Goal: Transaction & Acquisition: Complete application form

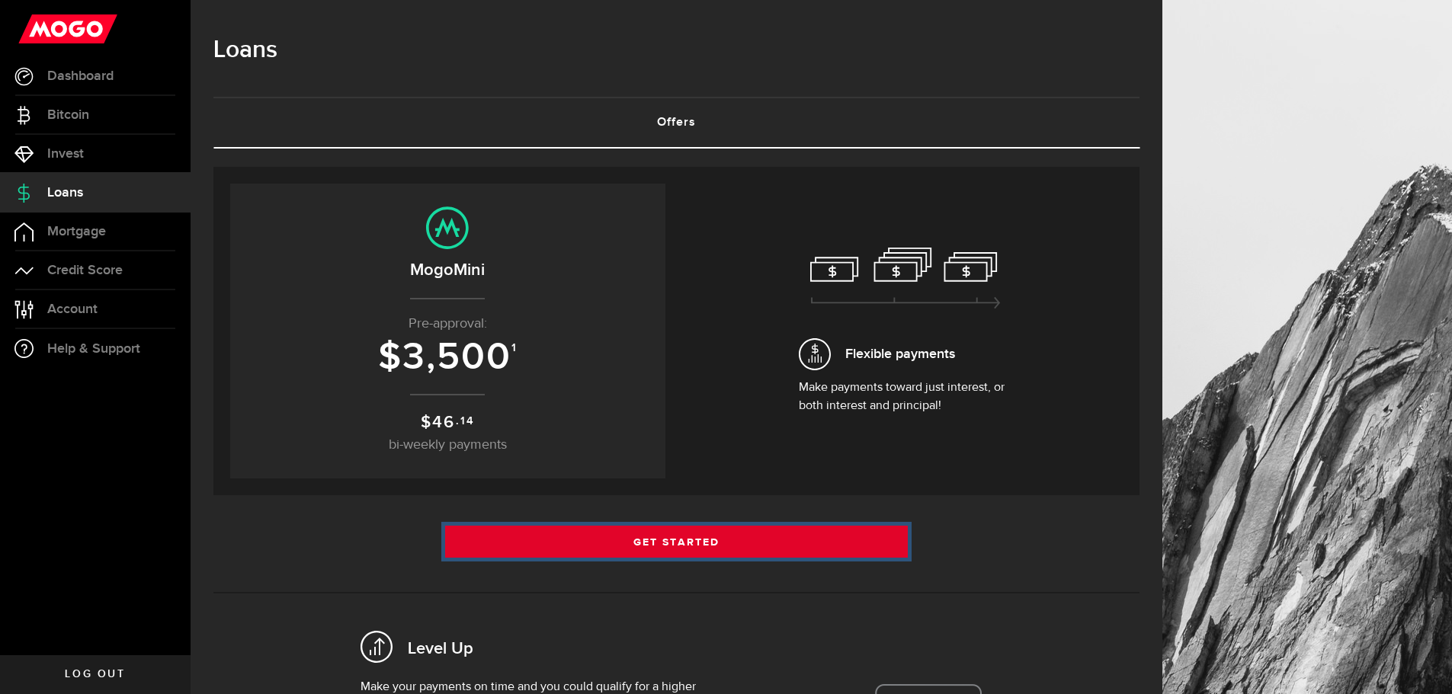
click at [672, 545] on link "Get Started" at bounding box center [677, 542] width 464 height 32
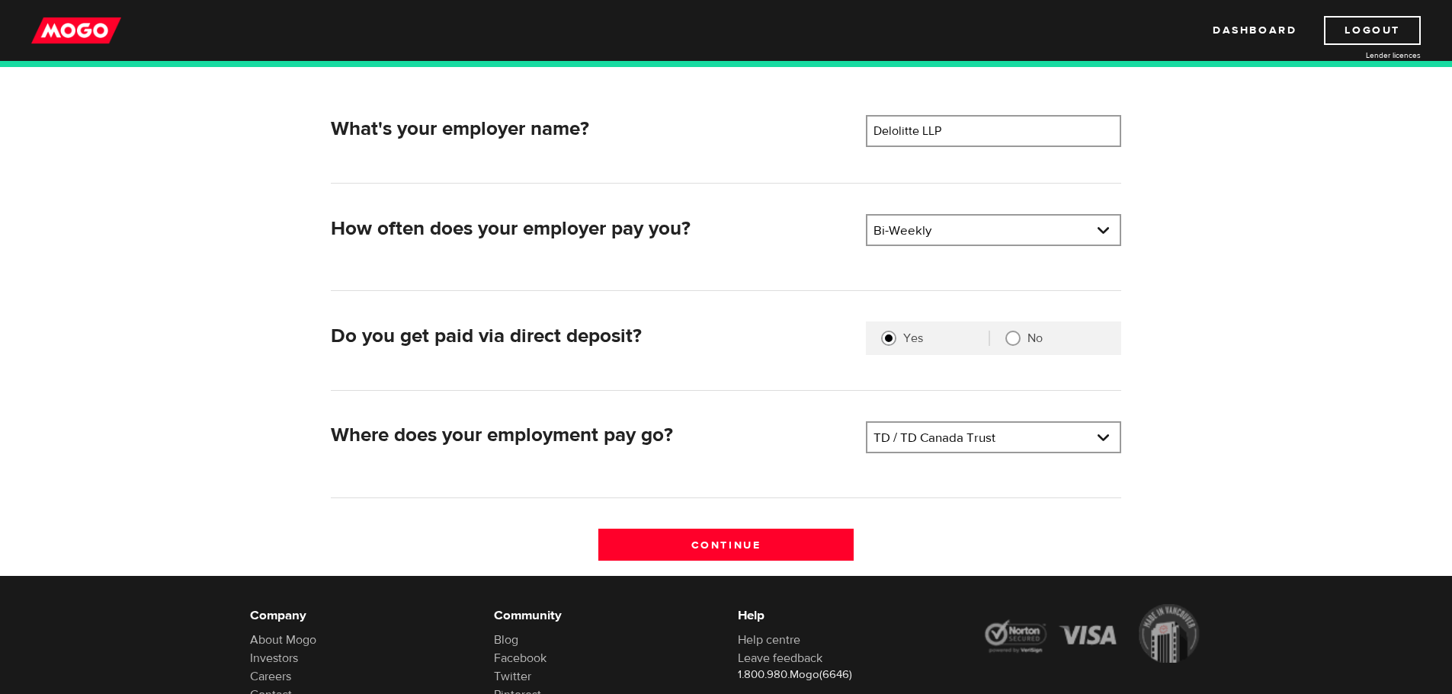
scroll to position [229, 0]
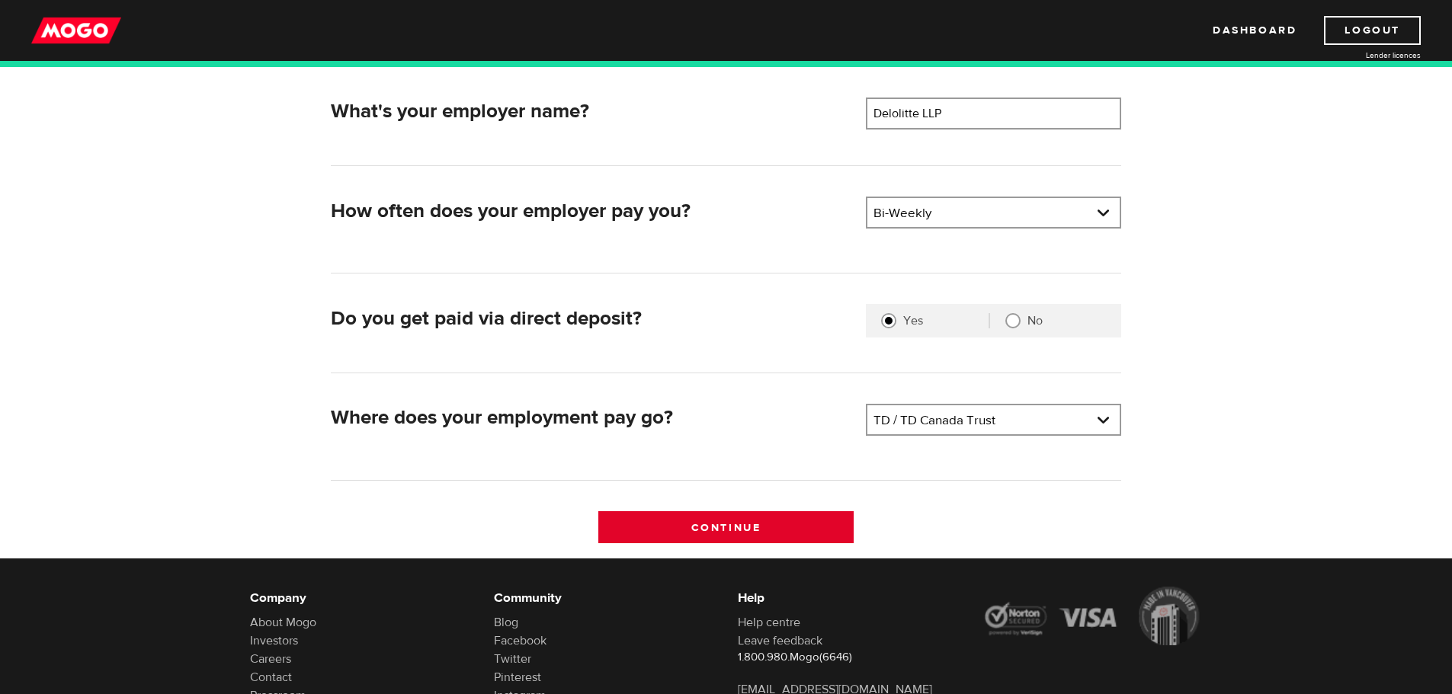
click at [724, 531] on input "Continue" at bounding box center [725, 528] width 255 height 32
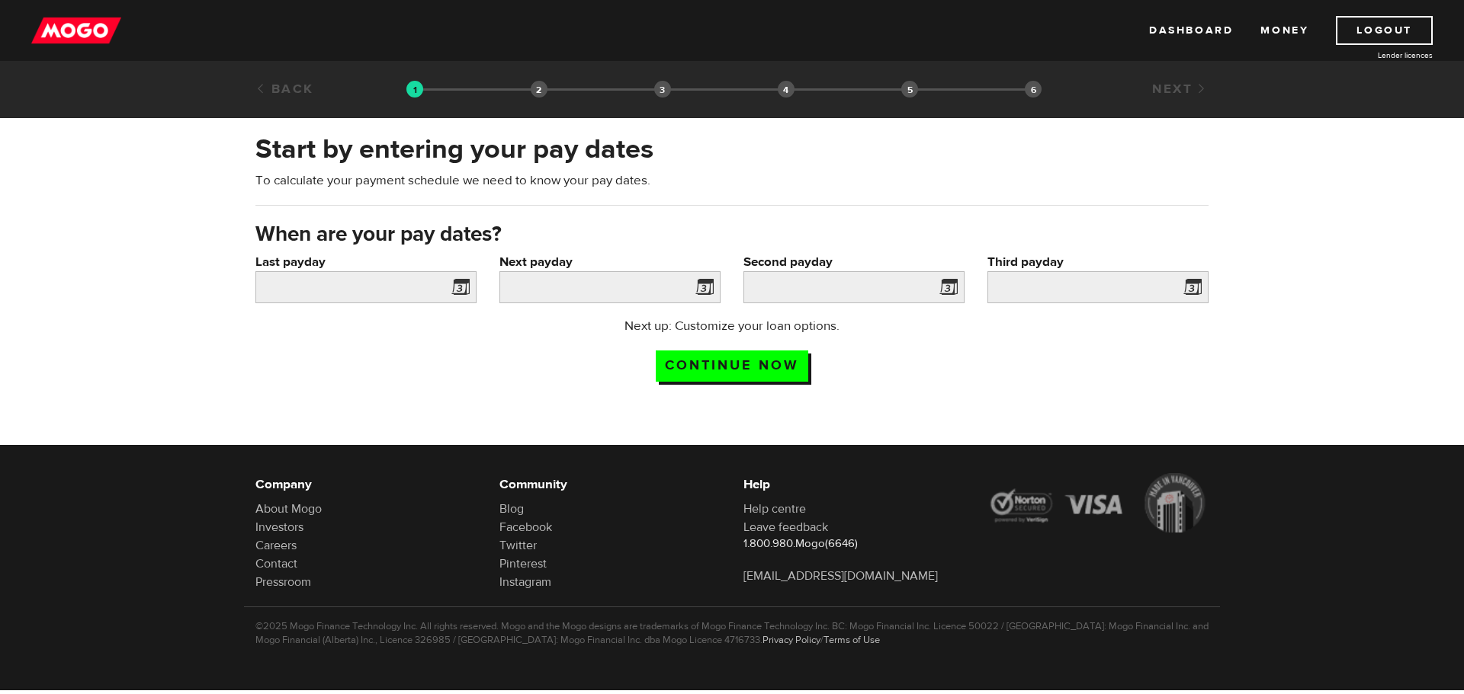
click at [460, 291] on span at bounding box center [457, 289] width 23 height 24
click at [463, 280] on span at bounding box center [457, 289] width 23 height 24
click at [380, 279] on input "Last payday" at bounding box center [365, 287] width 221 height 32
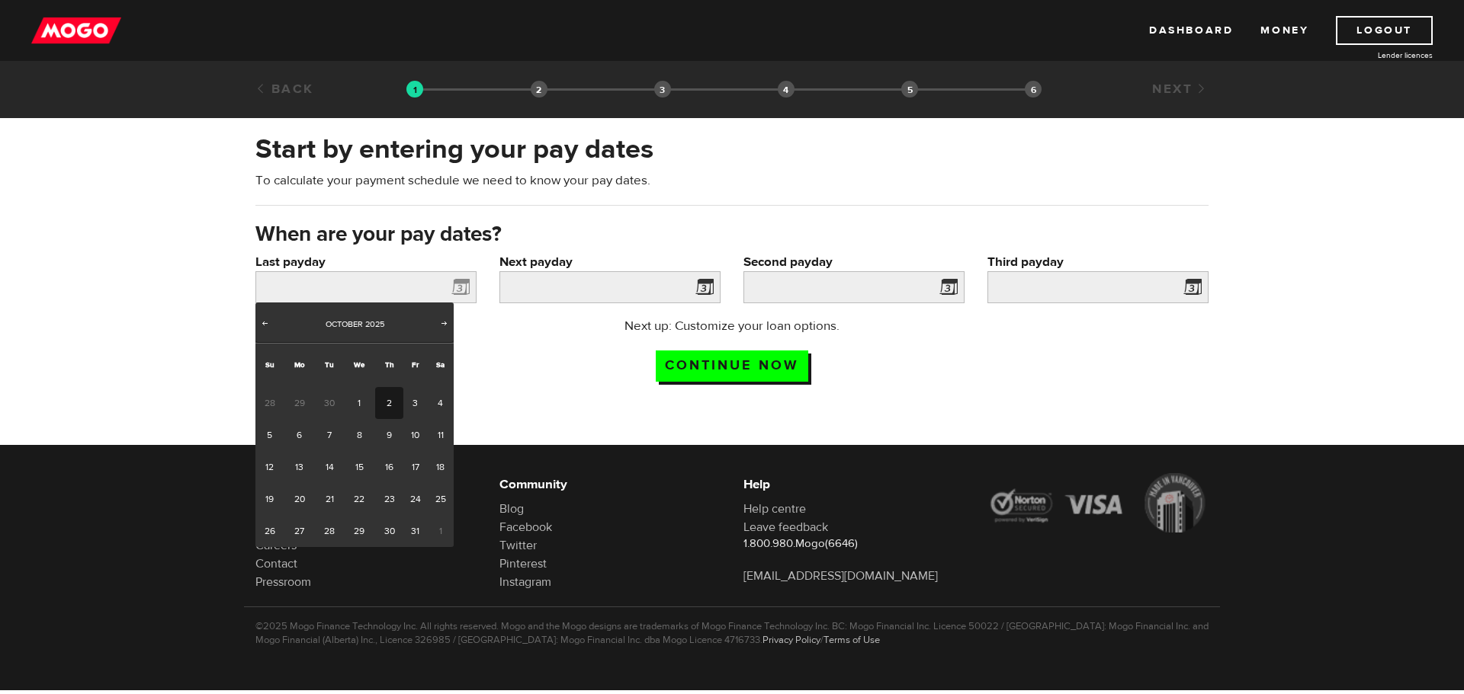
click at [386, 401] on link "2" at bounding box center [389, 403] width 28 height 32
type input "2025/10/02"
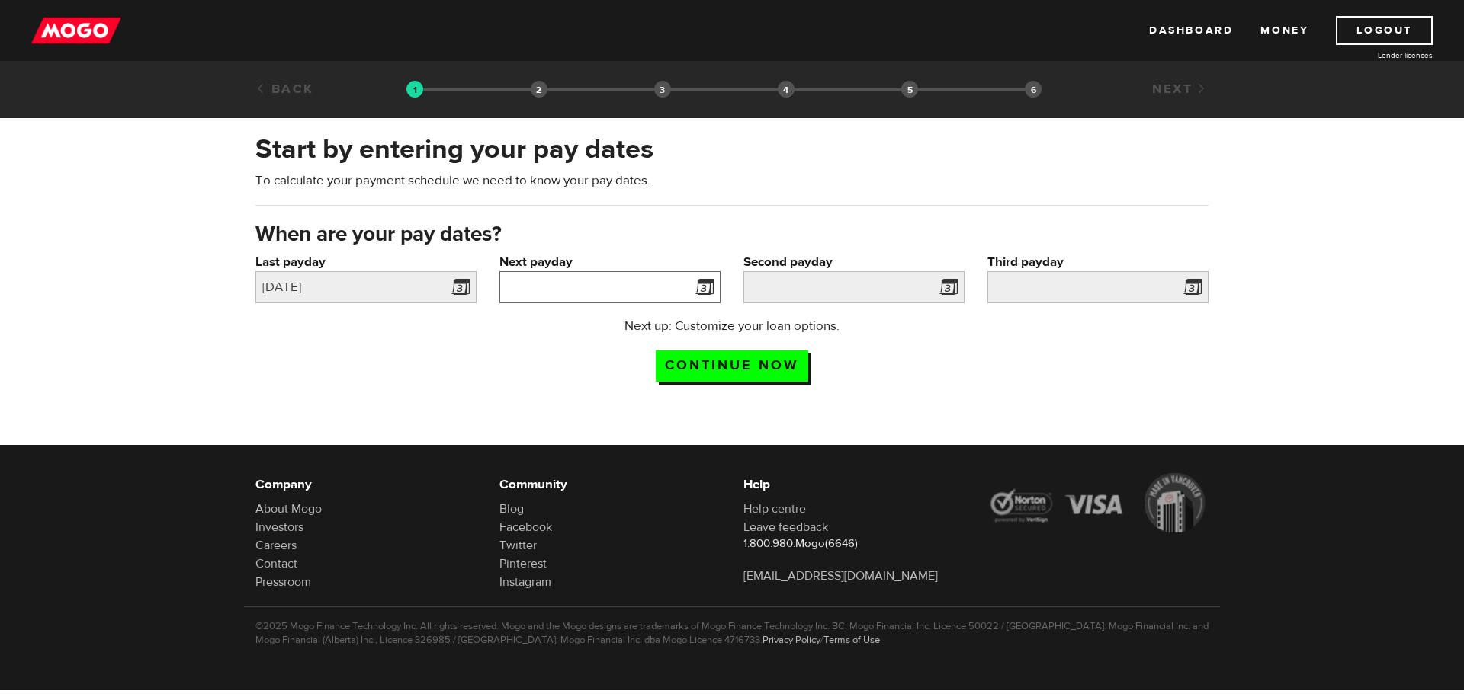
click at [664, 287] on input "Next payday" at bounding box center [609, 287] width 221 height 32
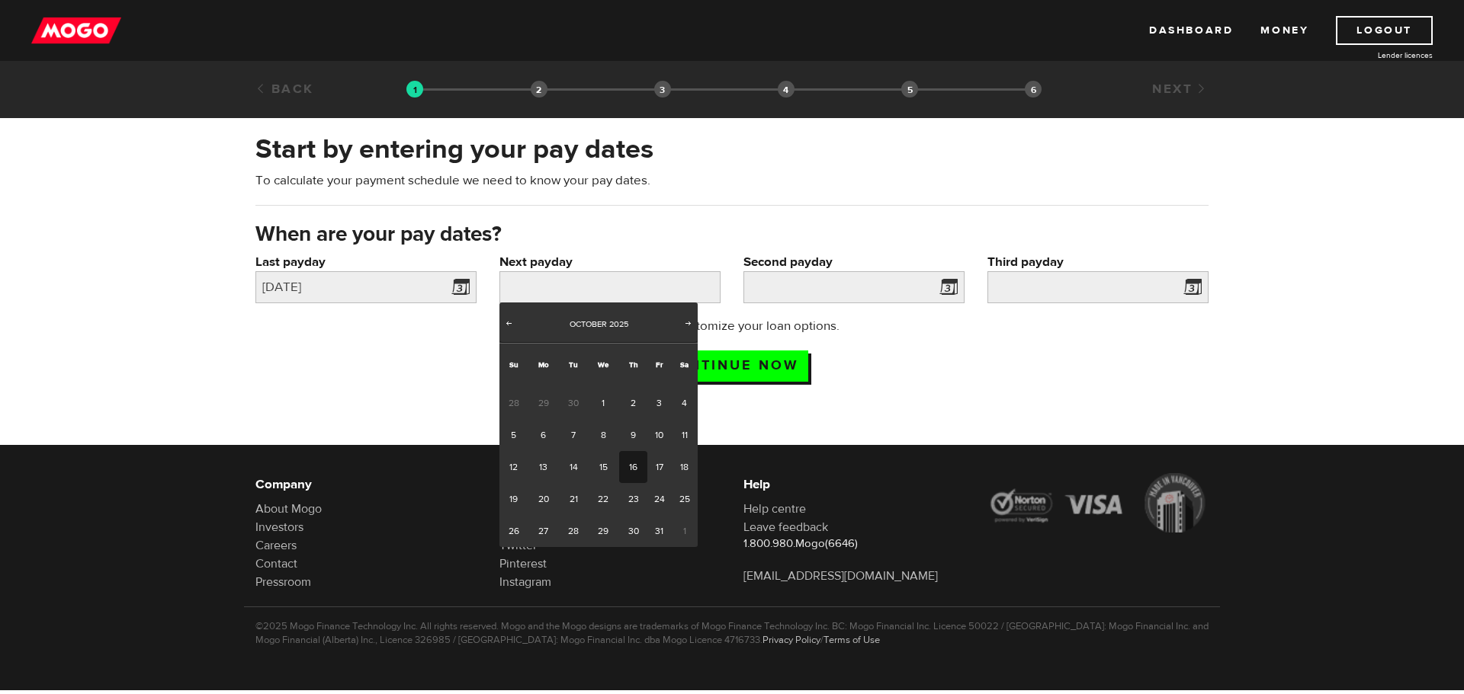
click at [633, 469] on link "16" at bounding box center [633, 467] width 28 height 32
type input "2025/10/16"
type input "2025/10/30"
type input "2025/11/13"
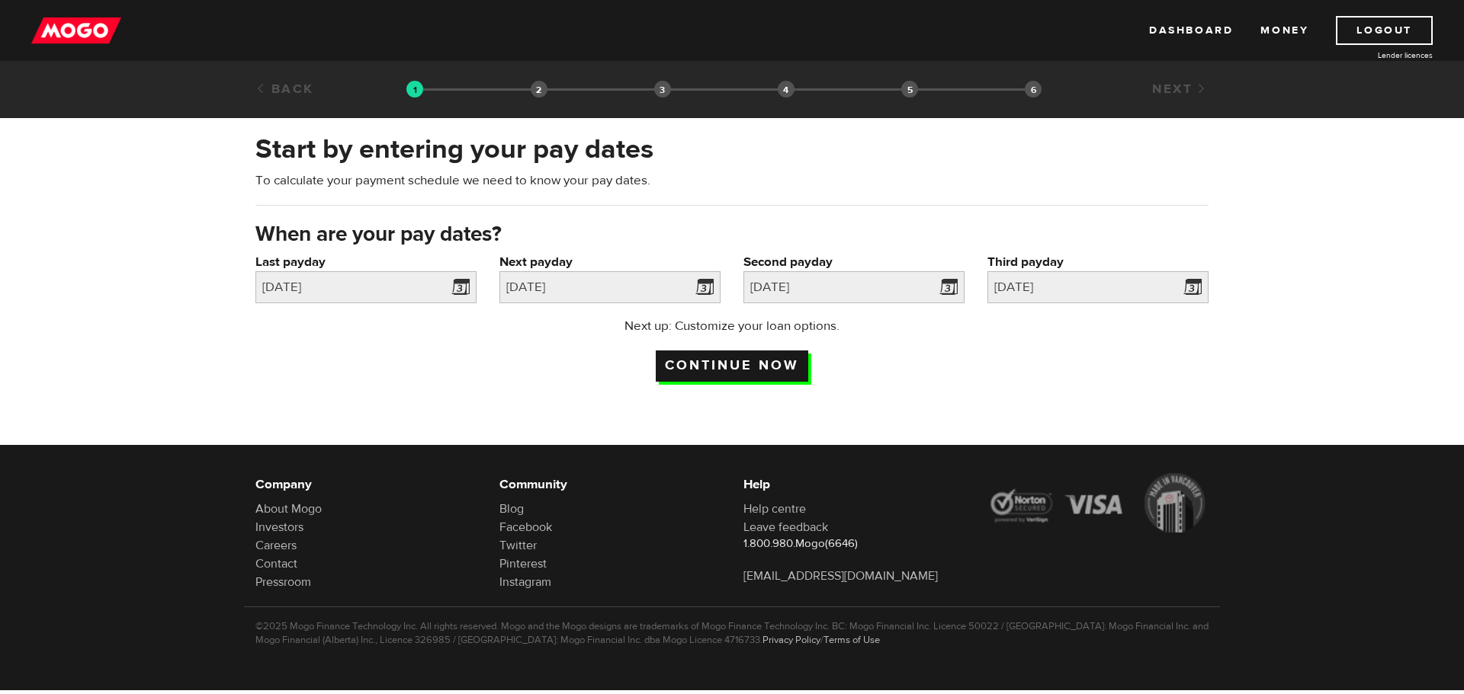
click at [759, 367] on input "Continue now" at bounding box center [732, 366] width 152 height 31
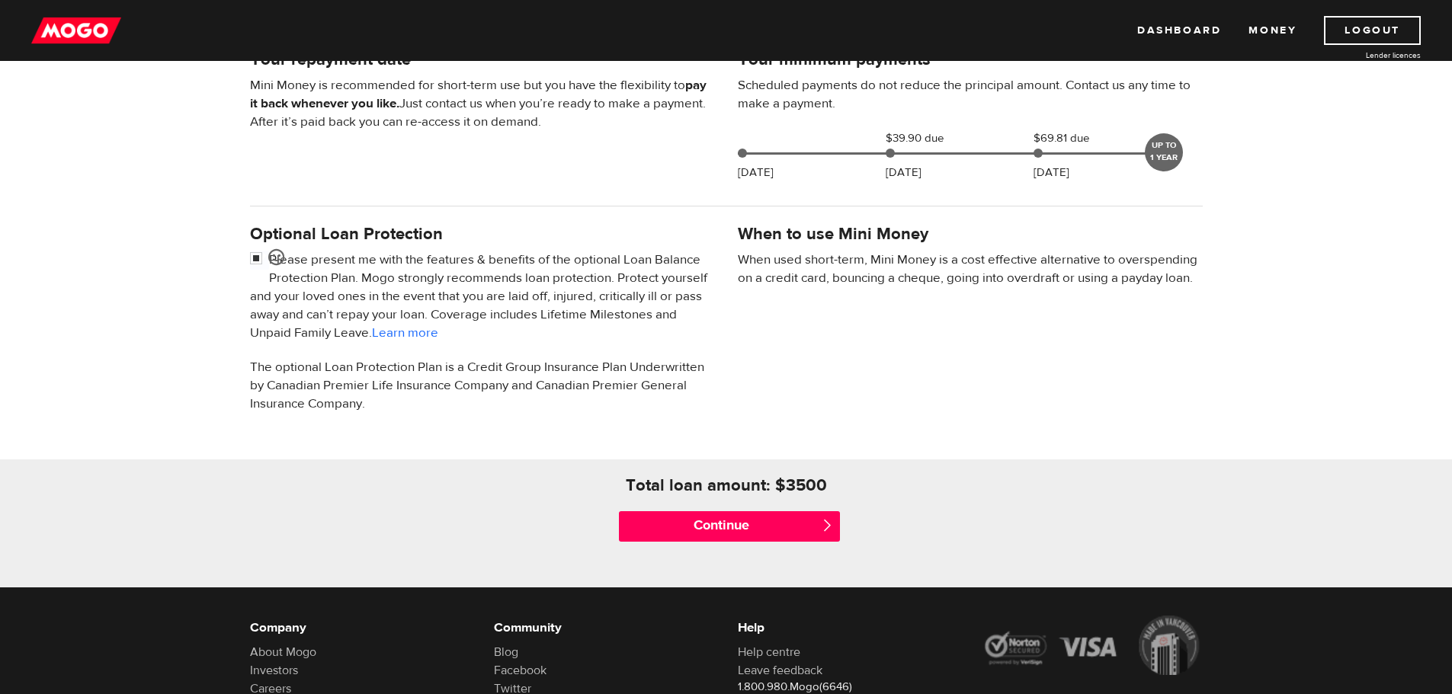
scroll to position [381, 0]
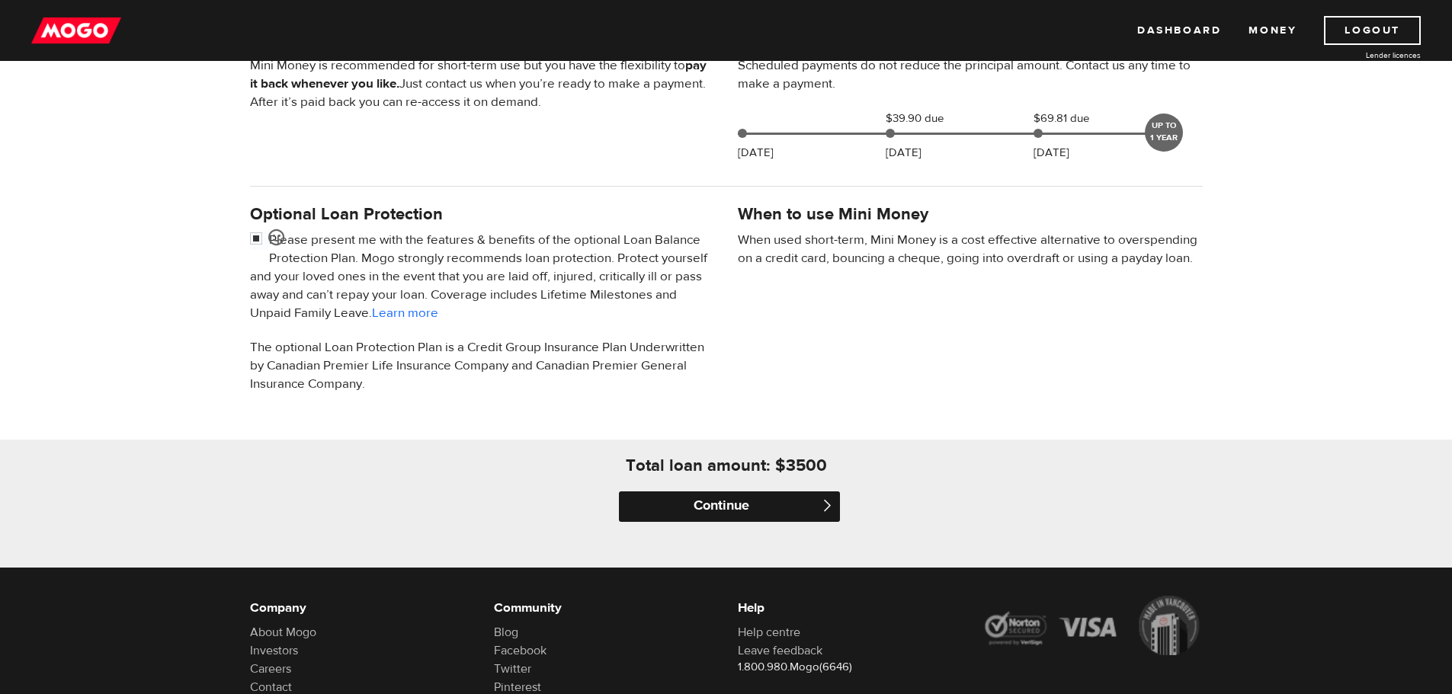
click at [762, 497] on input "Continue" at bounding box center [729, 507] width 221 height 30
click at [252, 237] on input "checkbox" at bounding box center [259, 240] width 19 height 19
checkbox input "false"
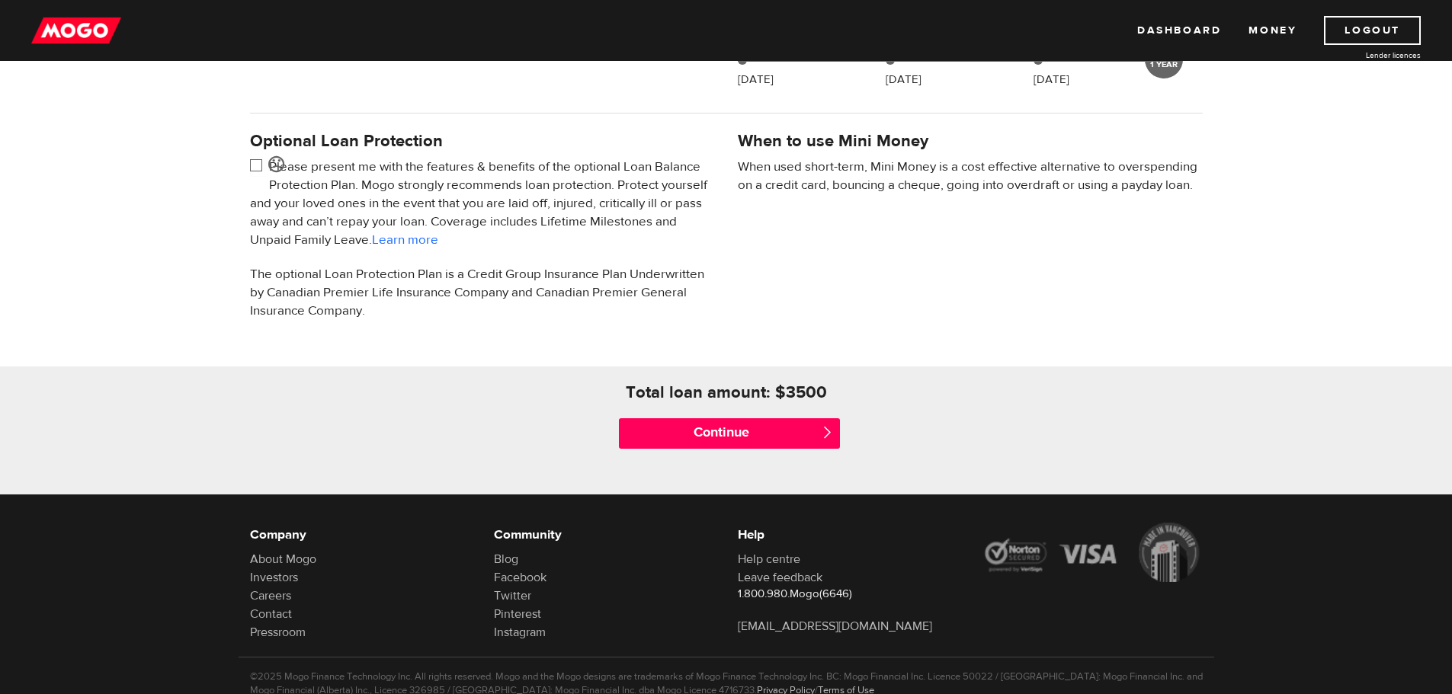
scroll to position [457, 0]
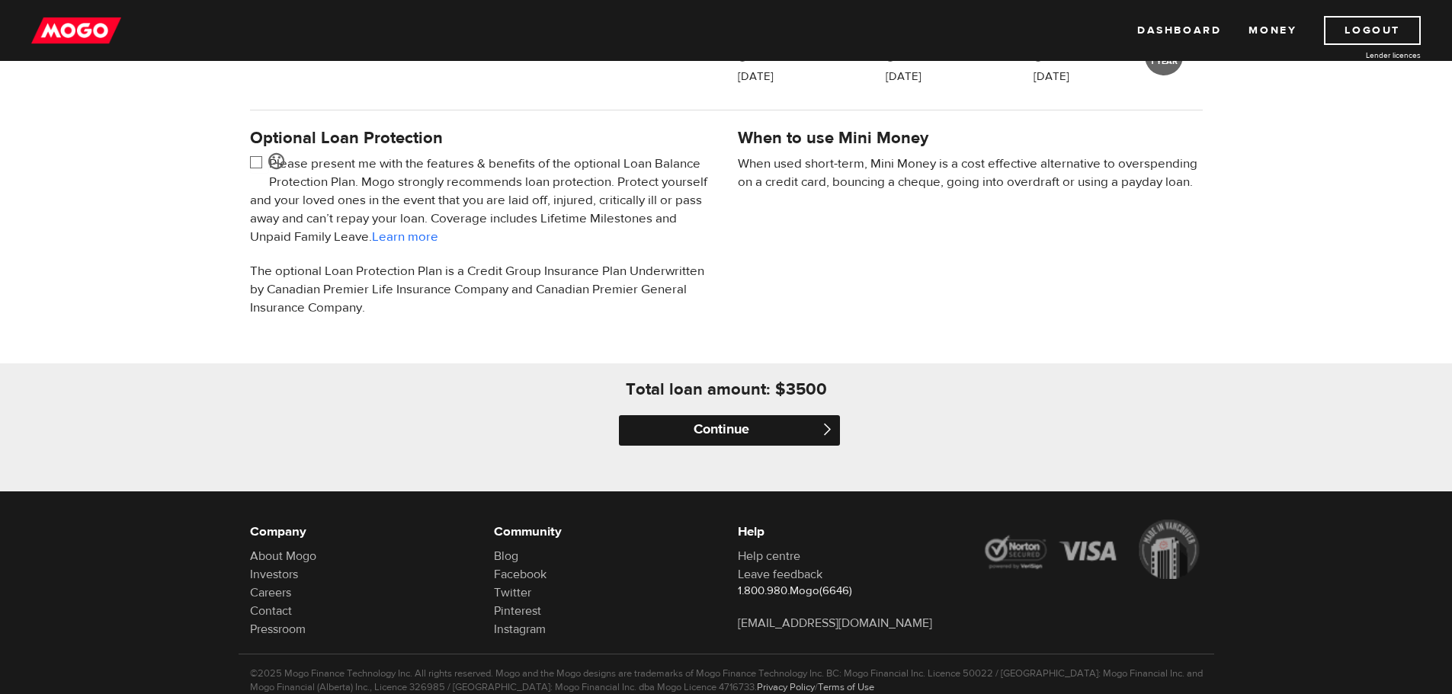
click at [750, 416] on input "Continue" at bounding box center [729, 430] width 221 height 30
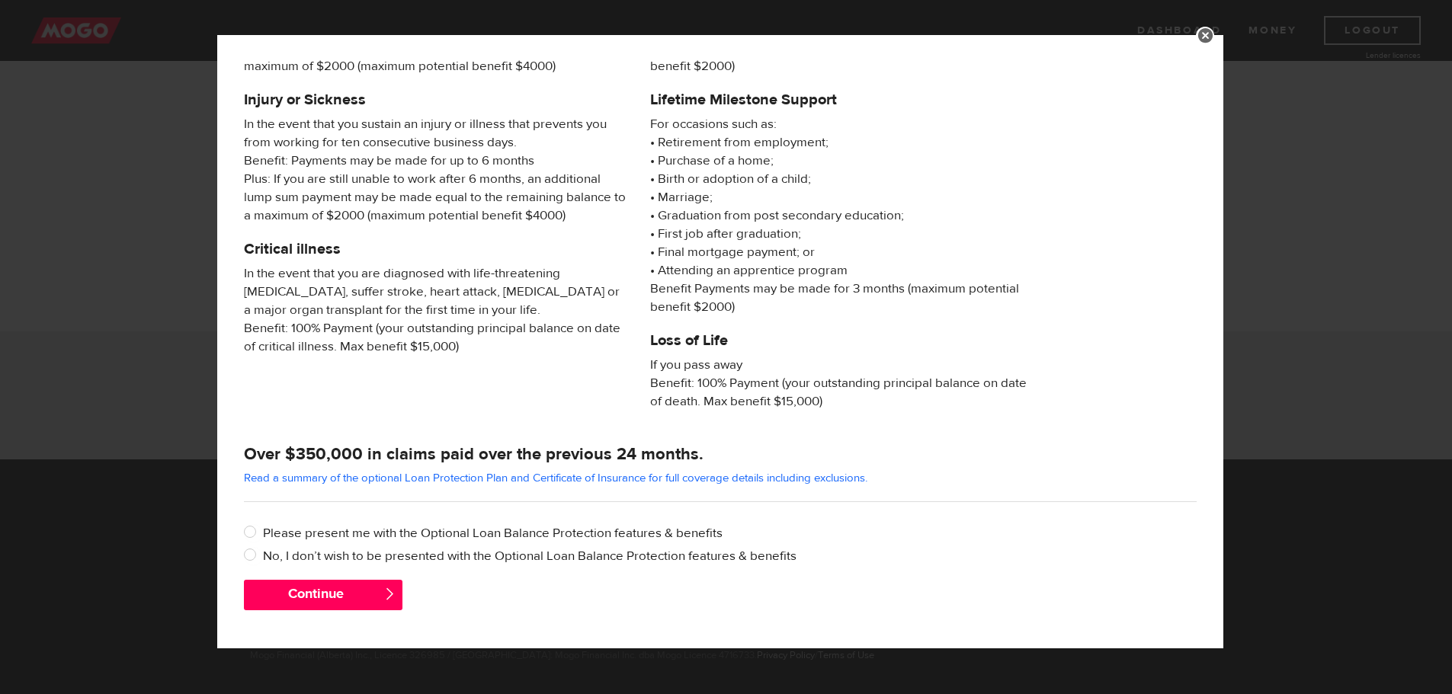
scroll to position [503, 0]
click at [249, 557] on input "No, I don’t wish to be presented with the Optional Loan Balance Protection feat…" at bounding box center [253, 556] width 19 height 19
radio input "true"
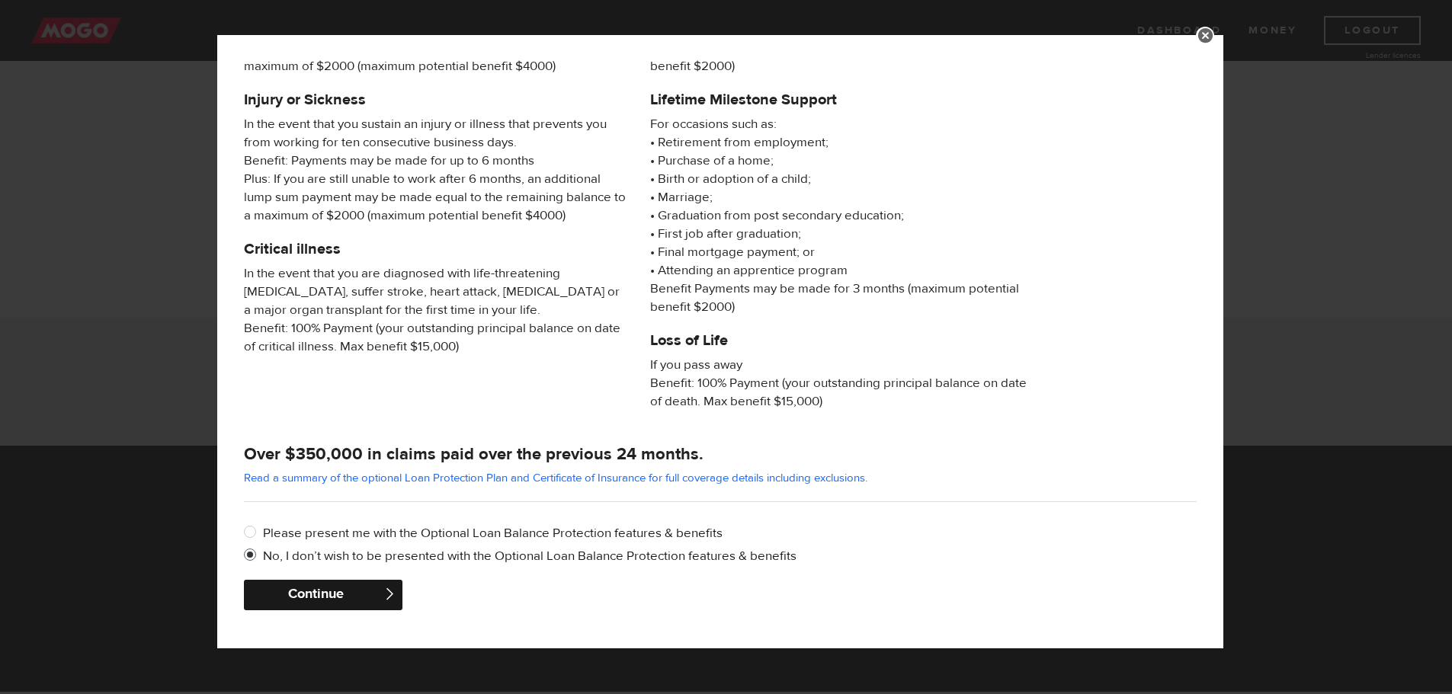
click at [303, 595] on button "Continue" at bounding box center [323, 595] width 159 height 30
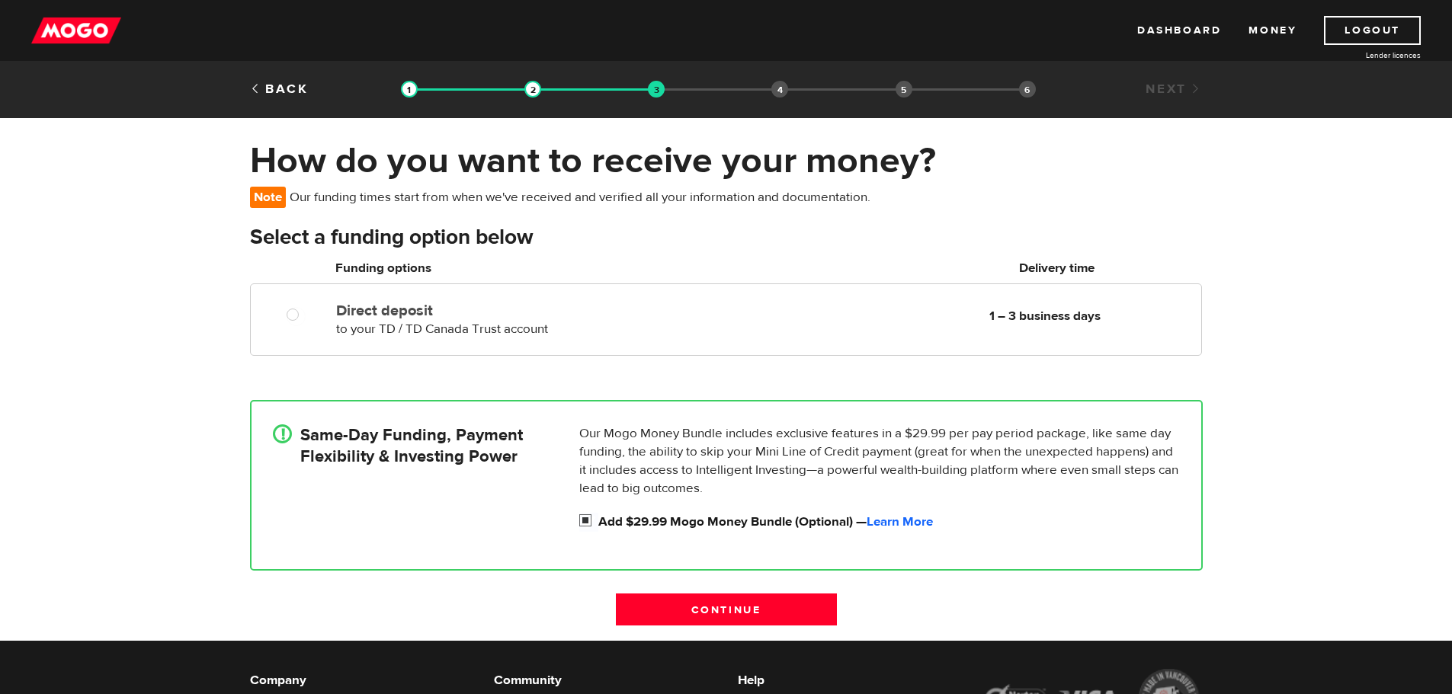
click at [585, 520] on input "Add $29.99 Mogo Money Bundle (Optional) — Learn More" at bounding box center [588, 522] width 19 height 19
checkbox input "false"
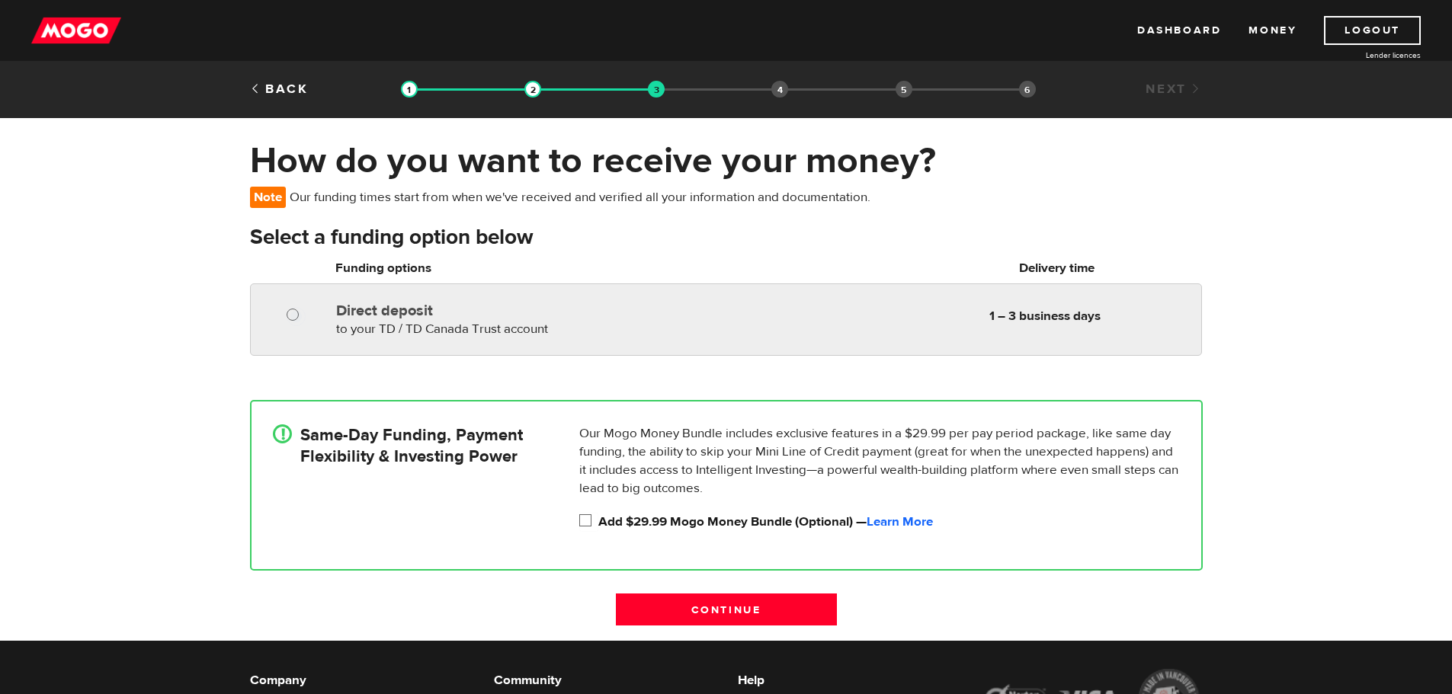
radio input "true"
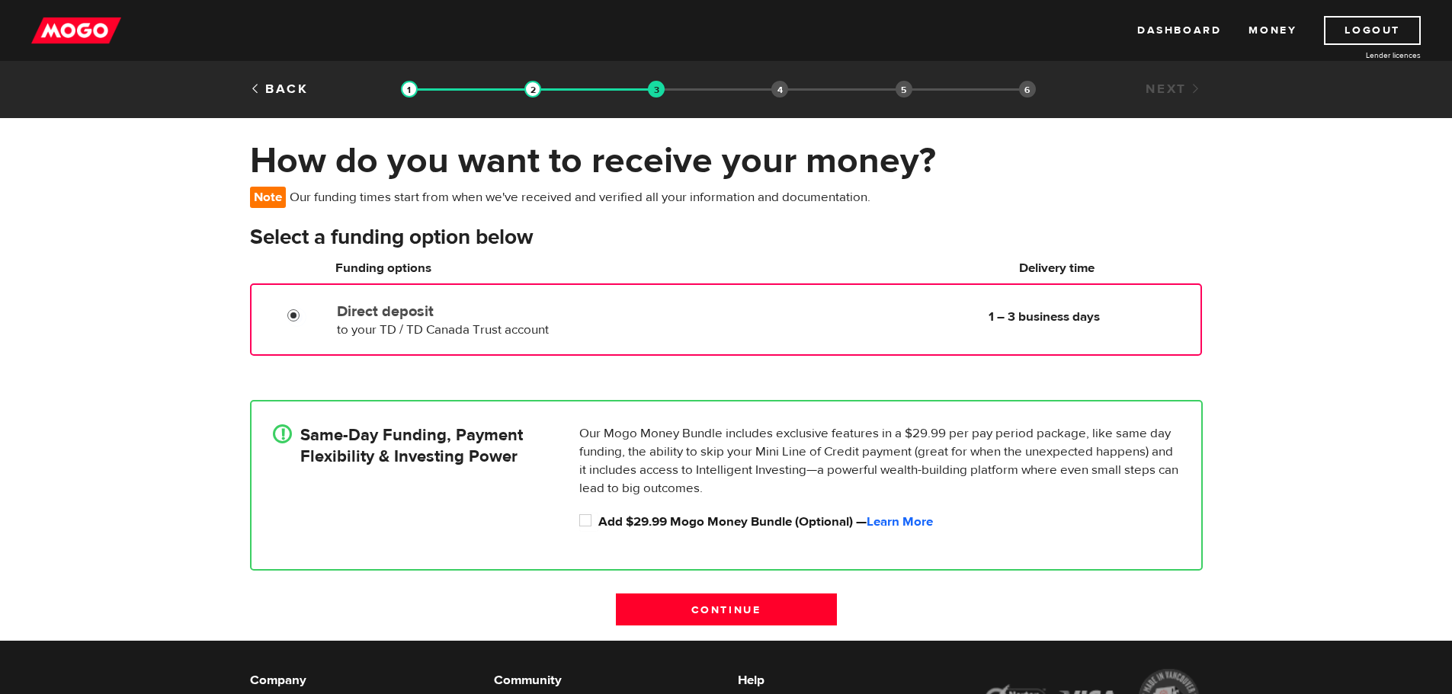
click at [287, 322] on input "Direct deposit" at bounding box center [296, 317] width 19 height 19
click at [290, 297] on div at bounding box center [290, 312] width 91 height 30
click at [299, 308] on input "Direct deposit" at bounding box center [296, 317] width 19 height 19
click at [294, 313] on input "Direct deposit" at bounding box center [296, 317] width 19 height 19
click at [425, 320] on div "Direct deposit to your TD / TD Canada Trust account Delivery in 1 – 3 business …" at bounding box center [512, 318] width 362 height 43
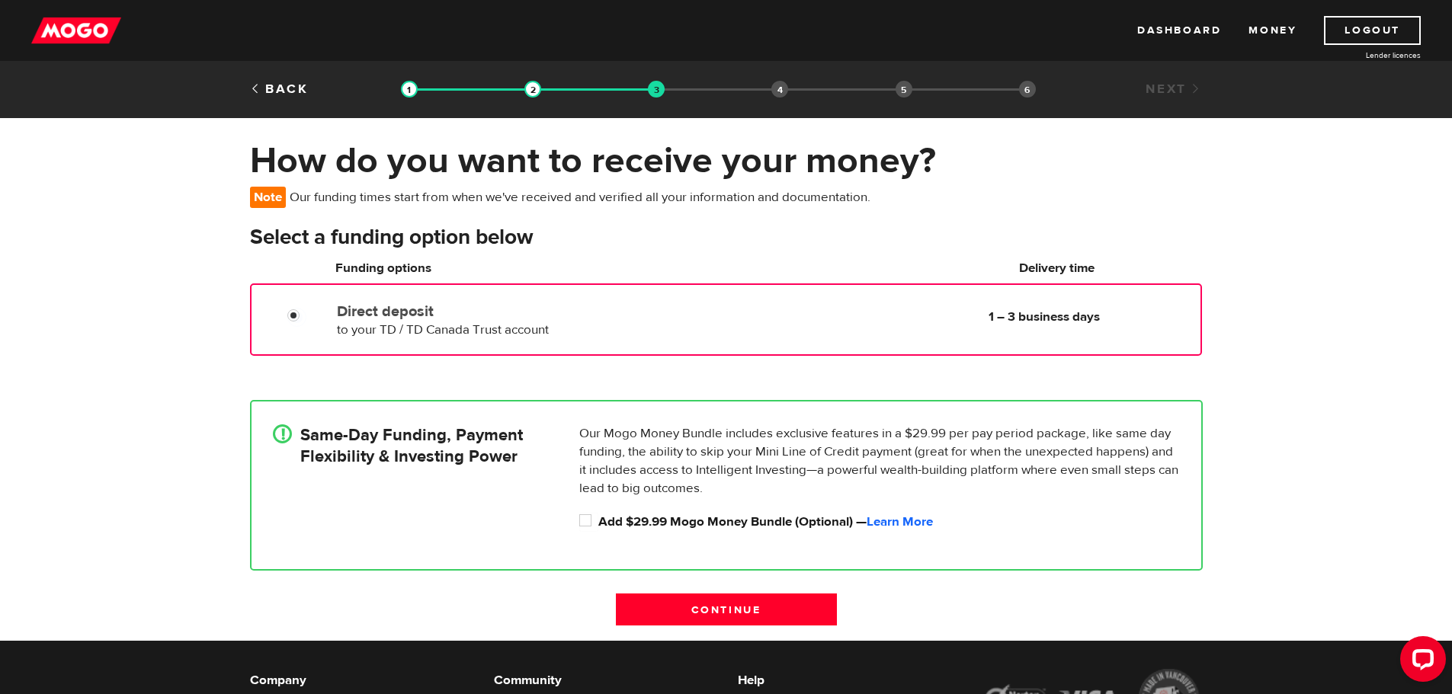
click at [488, 314] on label "Direct deposit" at bounding box center [512, 312] width 350 height 18
click at [306, 314] on input "Direct deposit" at bounding box center [296, 317] width 19 height 19
click at [714, 609] on input "Continue" at bounding box center [726, 610] width 221 height 32
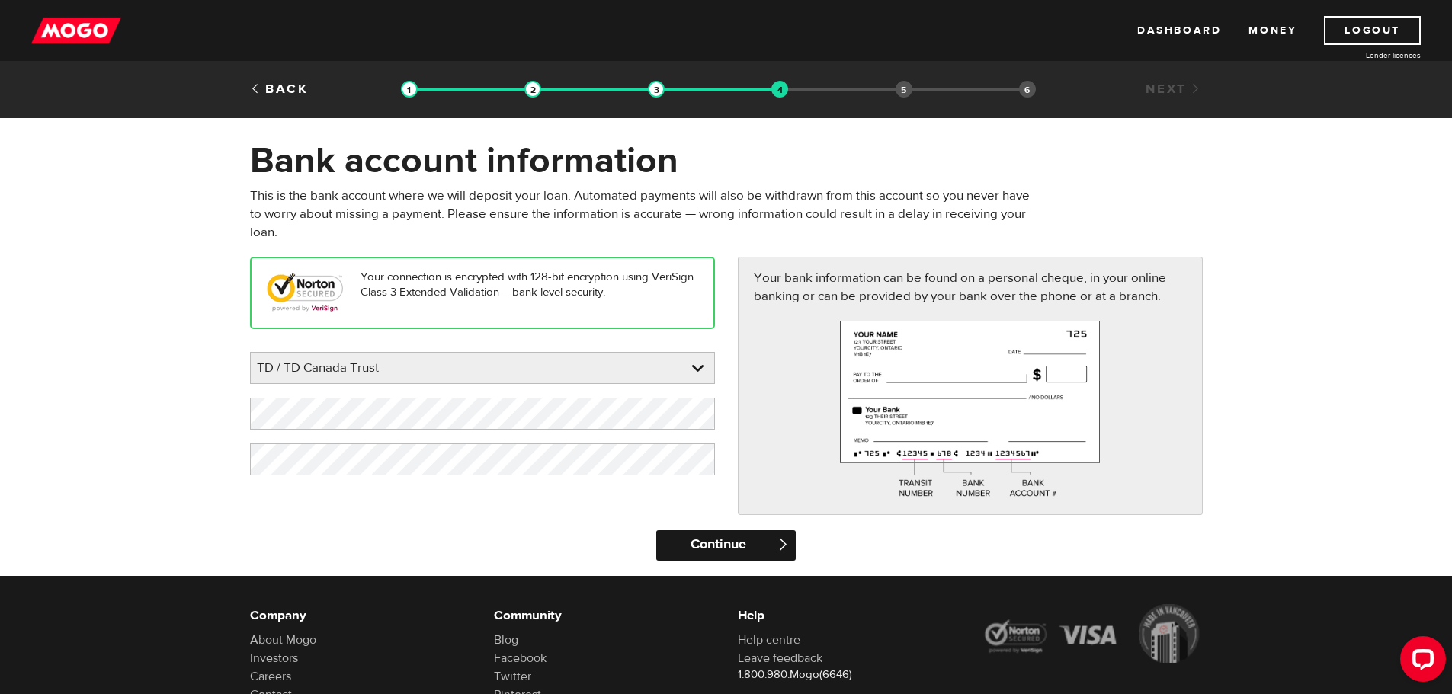
click at [739, 543] on input "Continue" at bounding box center [726, 546] width 140 height 30
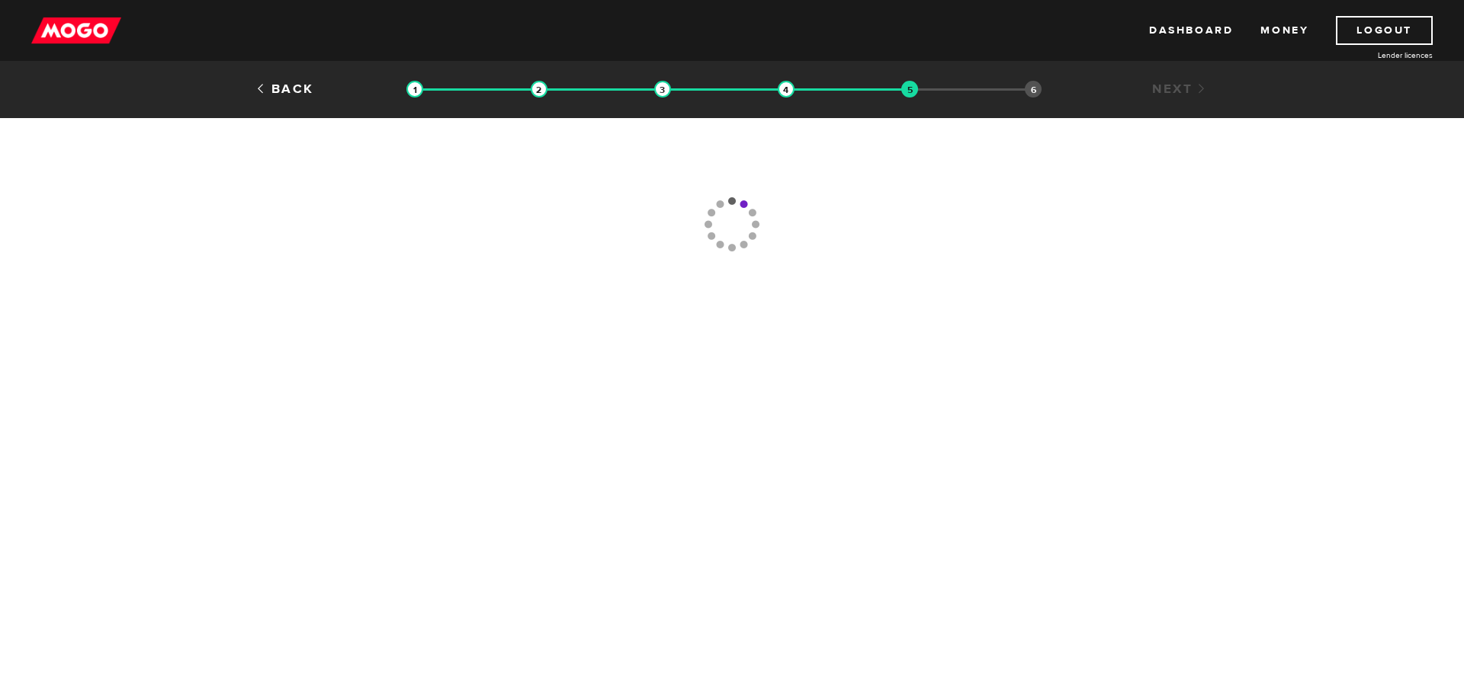
type input "[PHONE_NUMBER]"
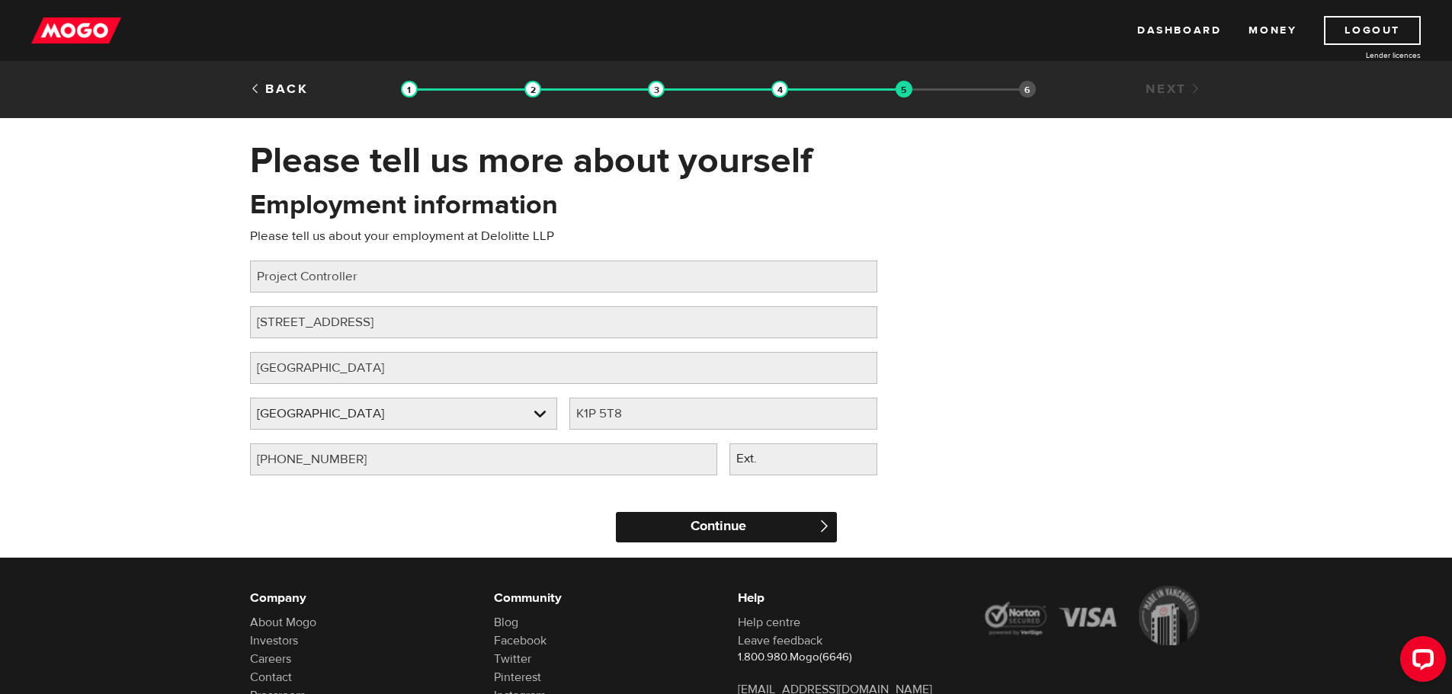
click at [743, 534] on input "Continue" at bounding box center [726, 527] width 221 height 30
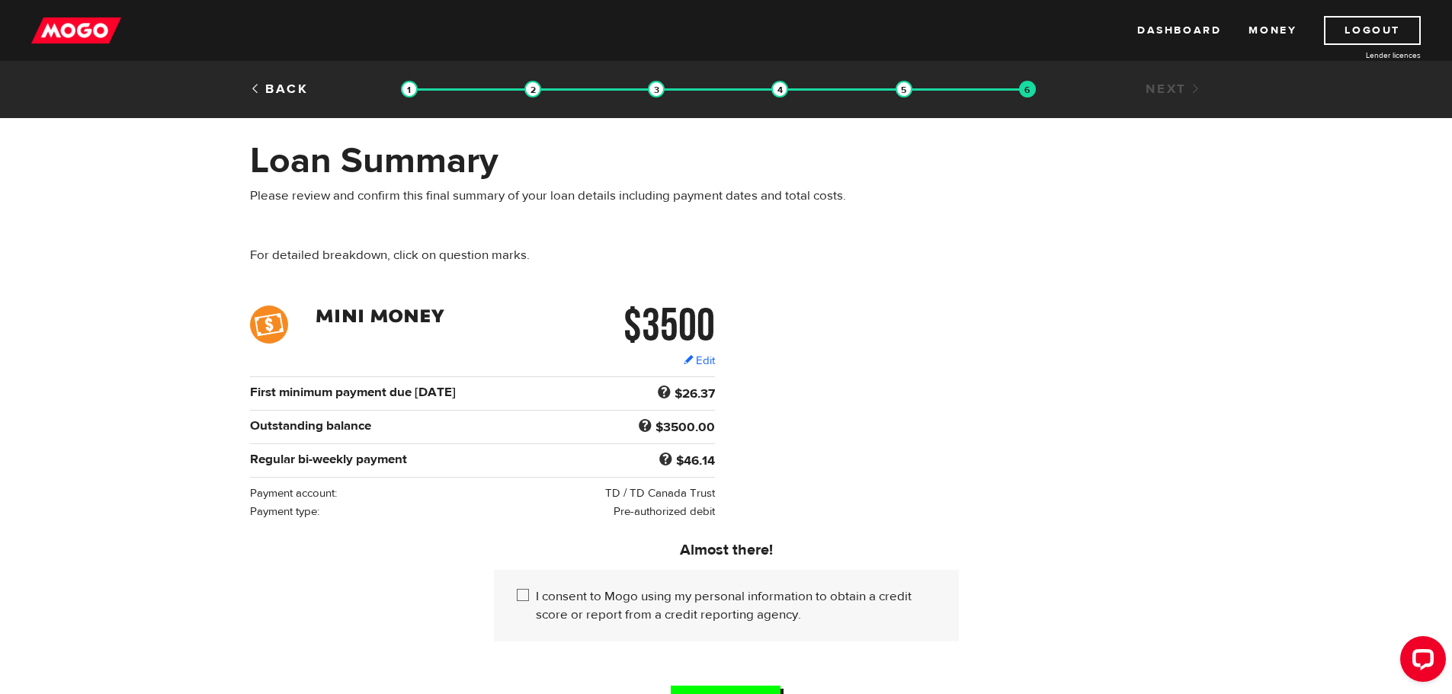
click at [517, 589] on input "I consent to Mogo using my personal information to obtain a credit score or rep…" at bounding box center [526, 597] width 19 height 19
checkbox input "true"
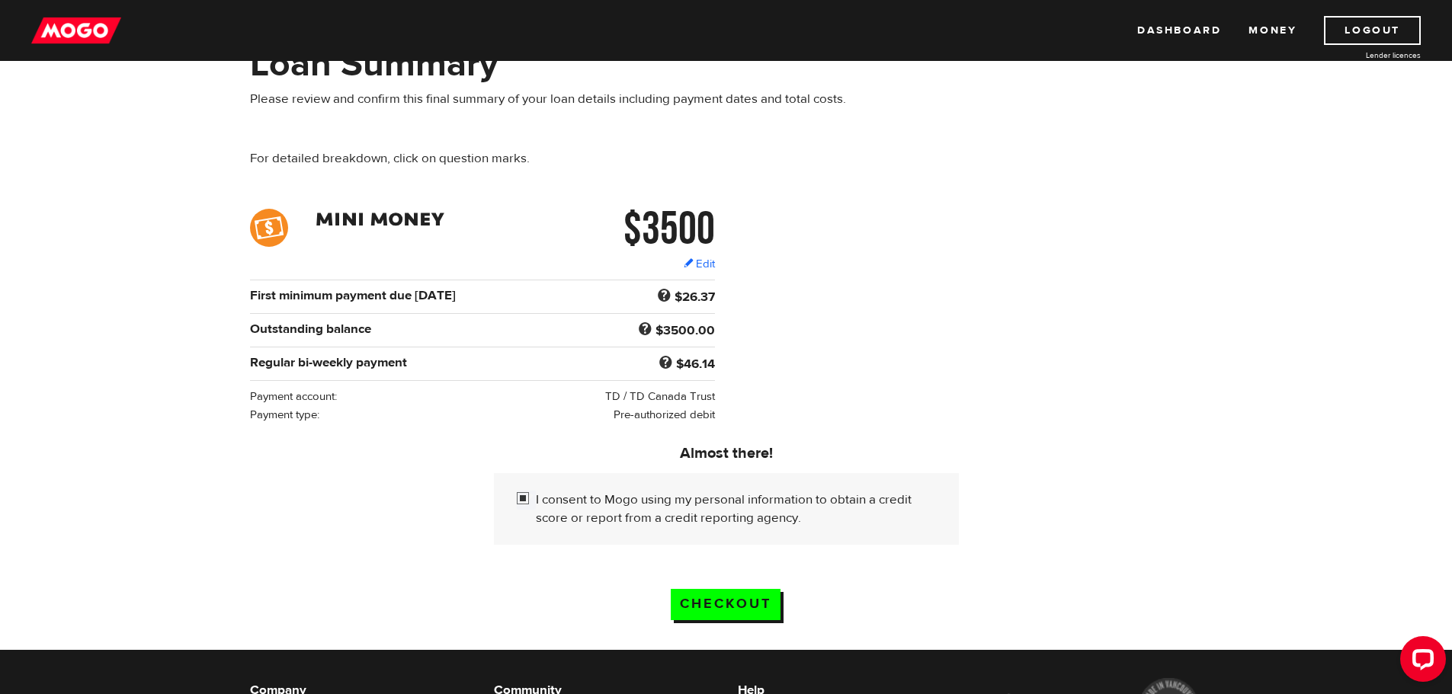
scroll to position [229, 0]
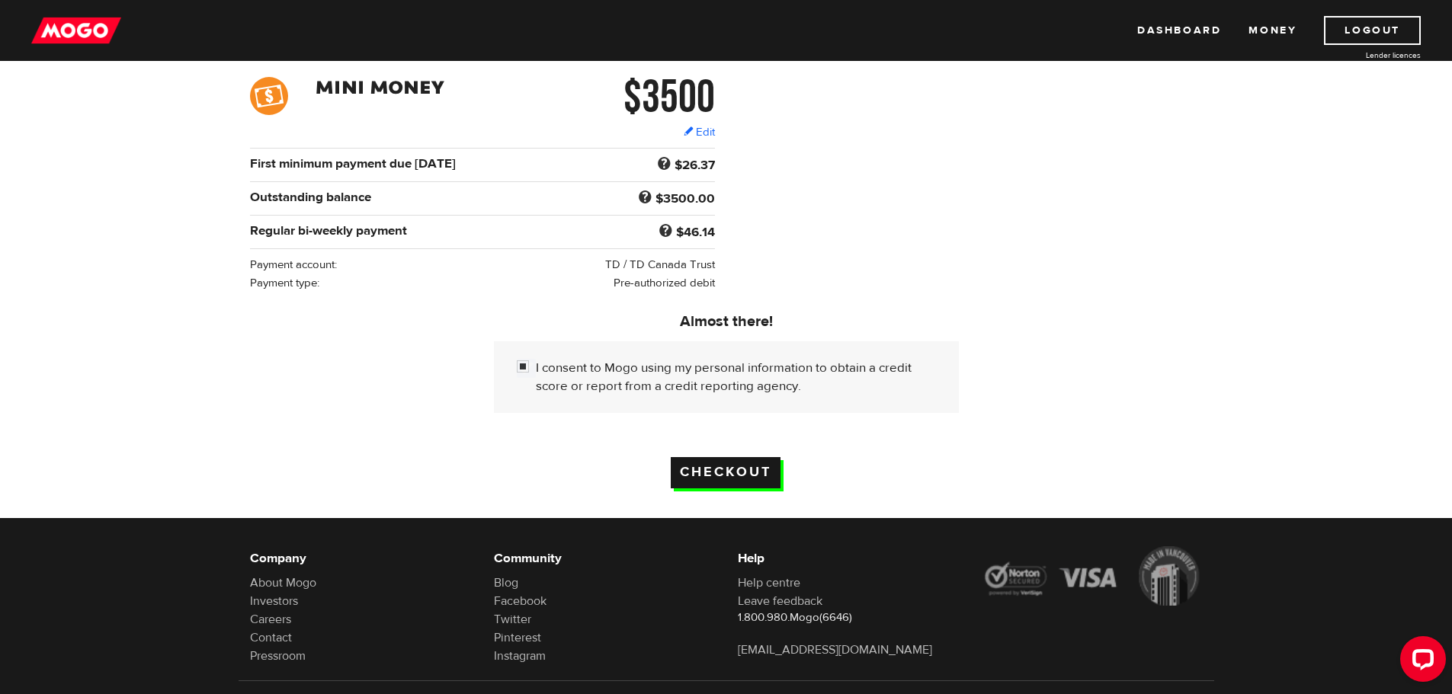
click at [715, 478] on input "Checkout" at bounding box center [726, 472] width 110 height 31
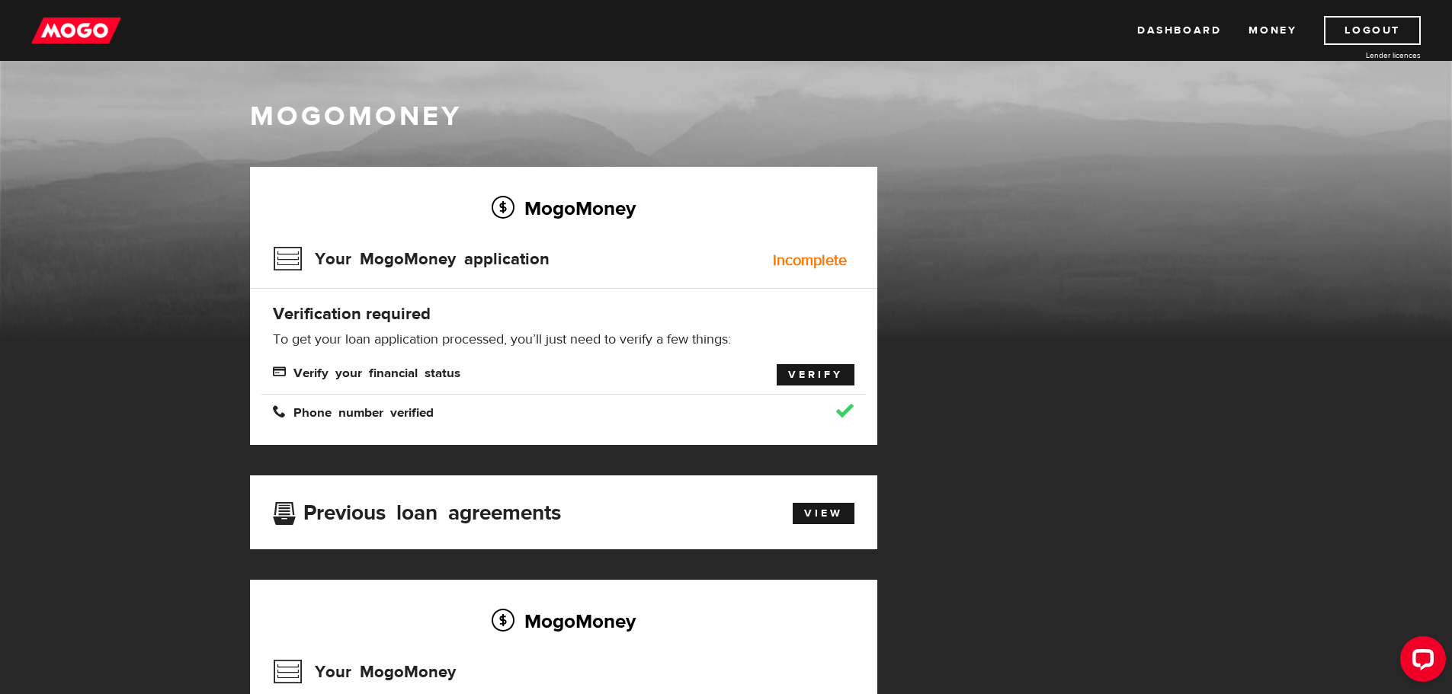
click at [820, 377] on link "Verify" at bounding box center [816, 374] width 78 height 21
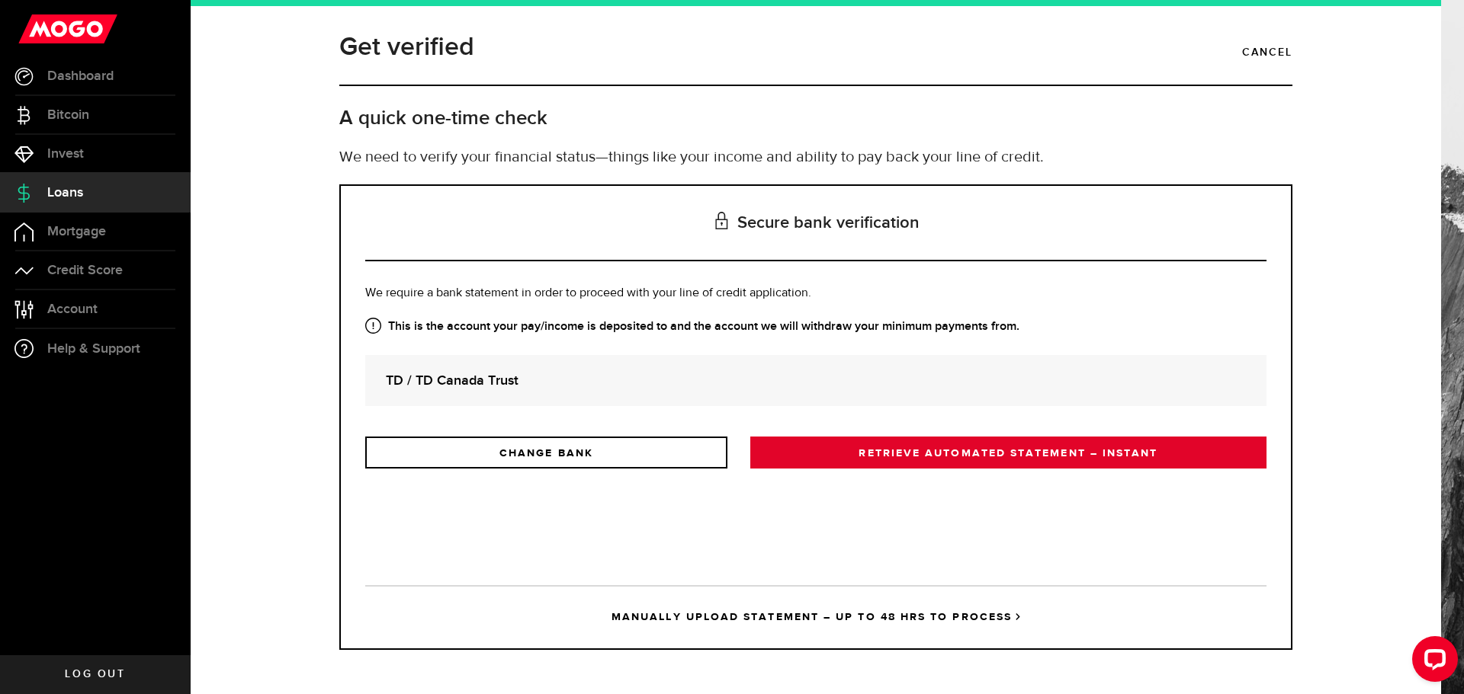
click at [906, 454] on link "RETRIEVE AUTOMATED STATEMENT – INSTANT" at bounding box center [1008, 453] width 516 height 32
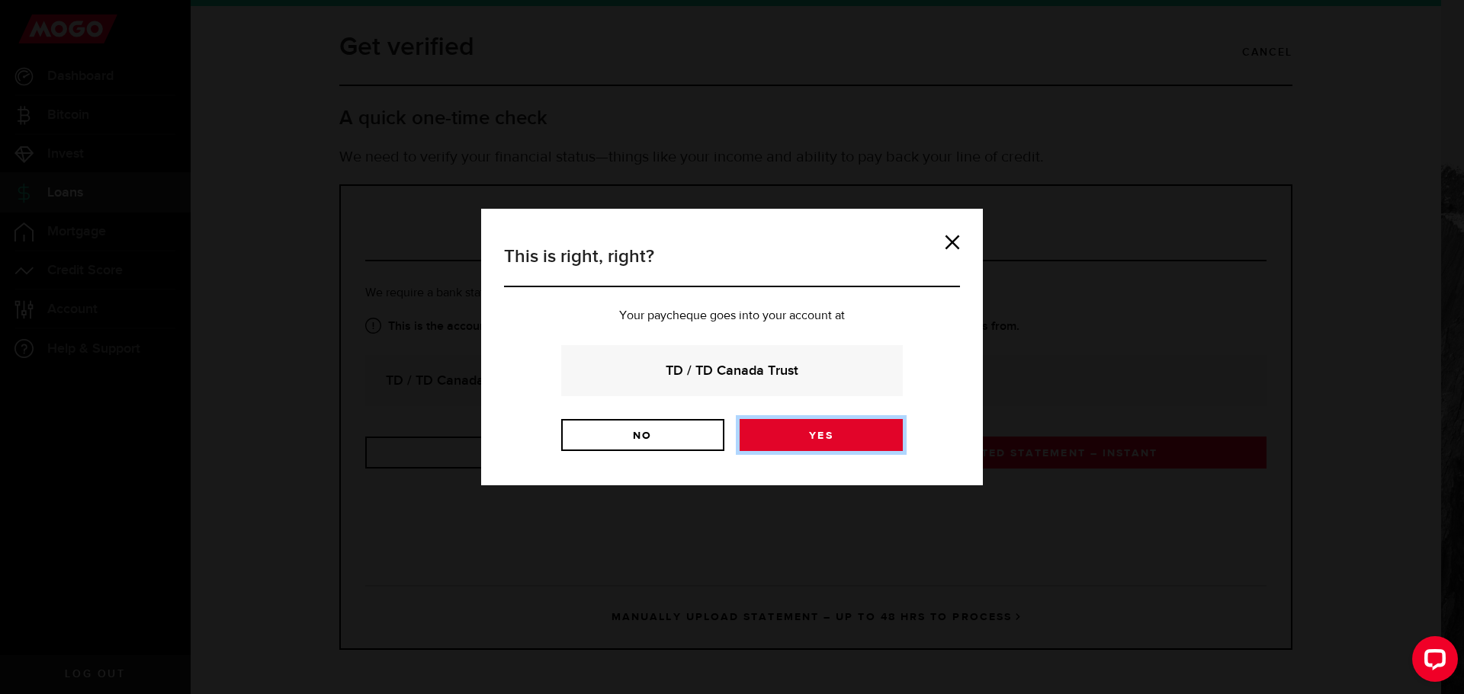
click at [851, 432] on link "Yes" at bounding box center [820, 435] width 163 height 32
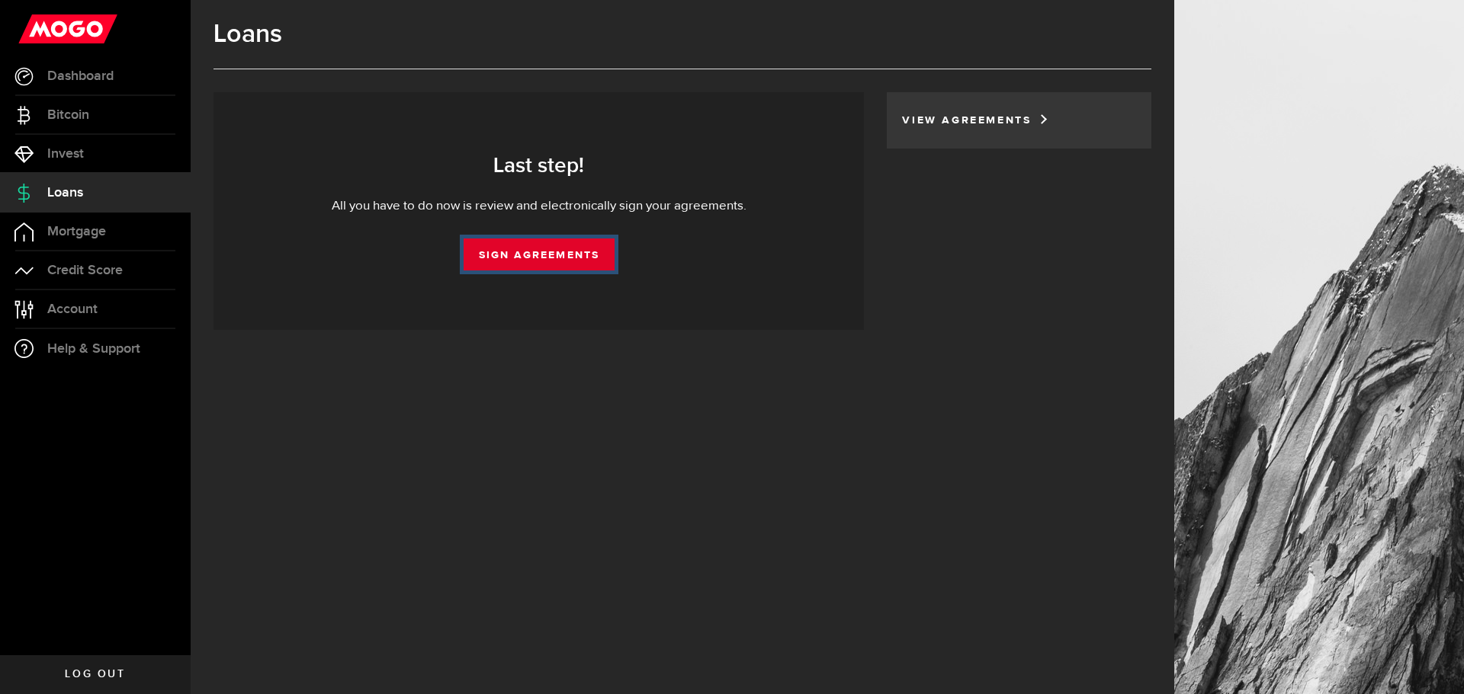
click at [573, 252] on link "Sign Agreements" at bounding box center [539, 255] width 151 height 32
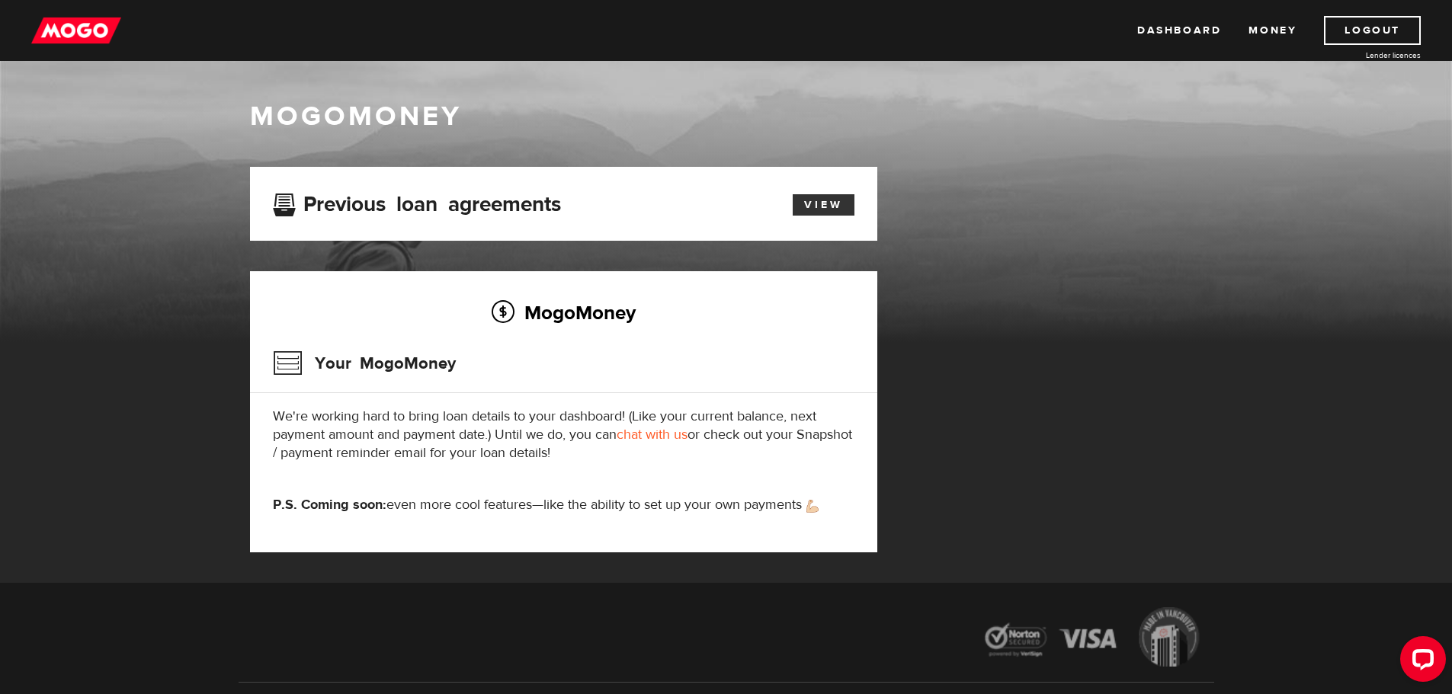
click at [821, 200] on link "View" at bounding box center [824, 204] width 62 height 21
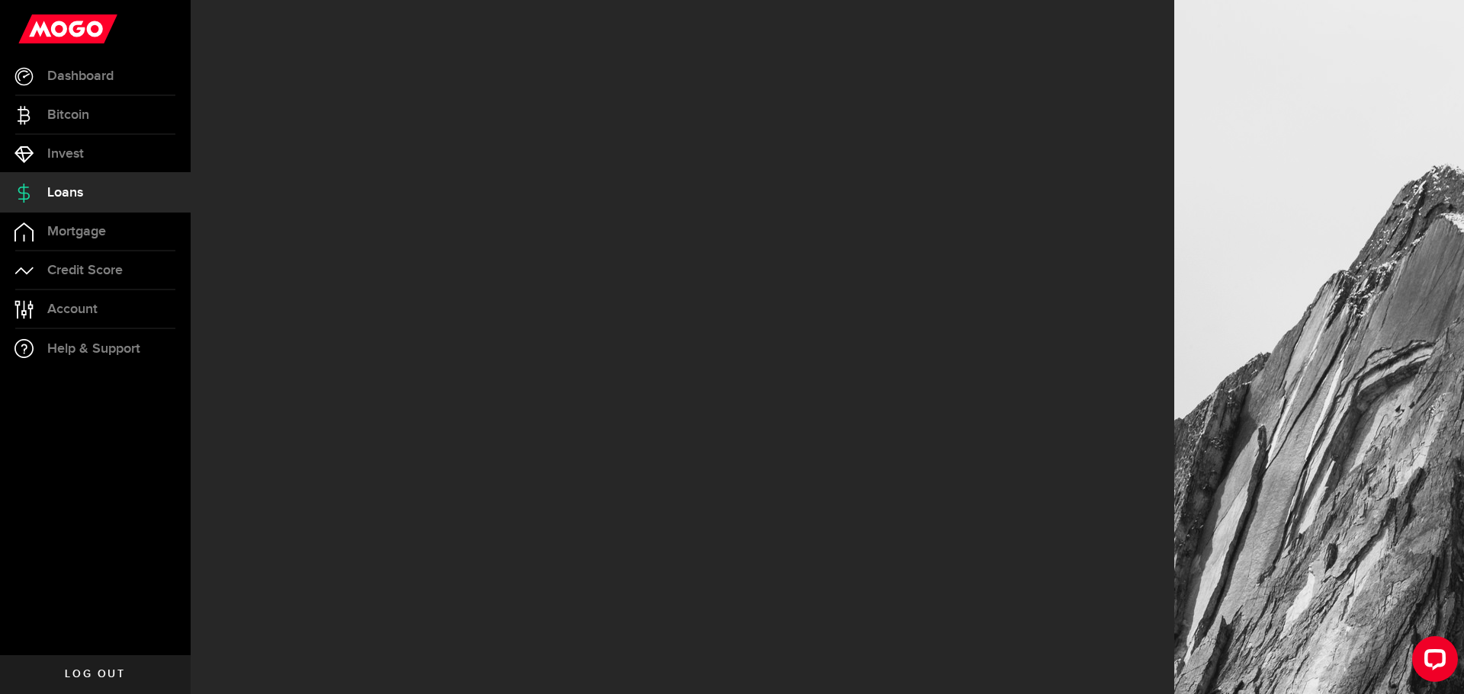
click at [105, 675] on span "Log out" at bounding box center [95, 674] width 60 height 11
